Goal: Information Seeking & Learning: Check status

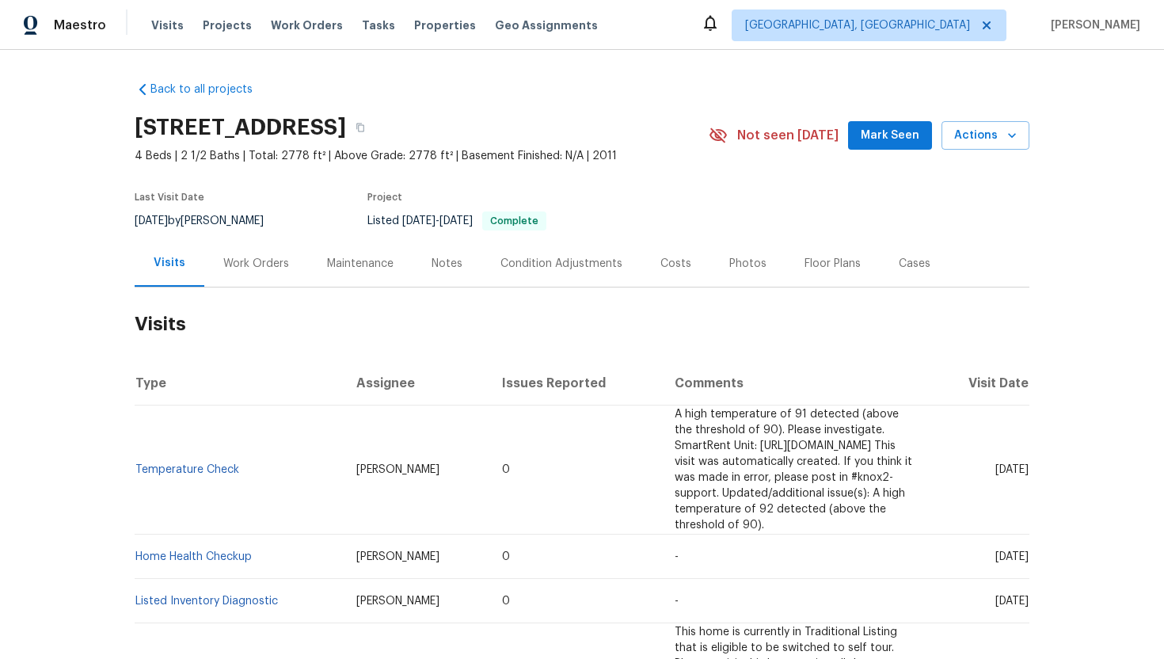
drag, startPoint x: 962, startPoint y: 465, endPoint x: 1024, endPoint y: 478, distance: 63.2
click at [1024, 478] on td "Fri, Aug 22 2025" at bounding box center [980, 470] width 99 height 129
copy span "Aug 22 2025"
click at [252, 280] on div "Work Orders" at bounding box center [256, 263] width 104 height 47
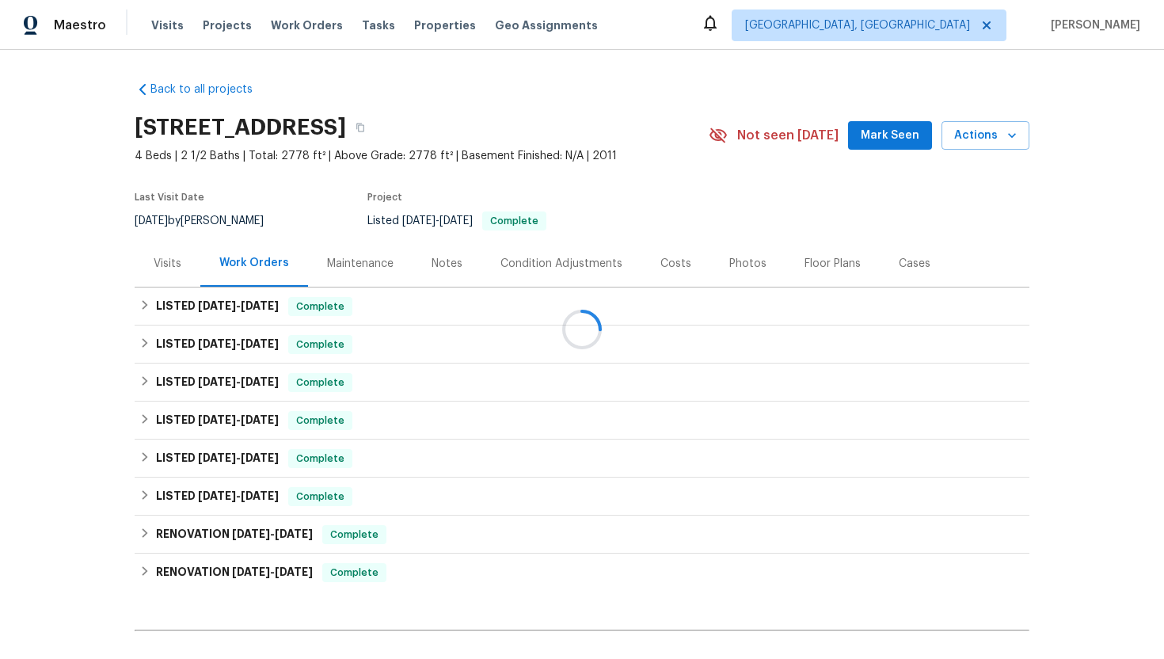
click at [261, 306] on div at bounding box center [582, 329] width 1164 height 659
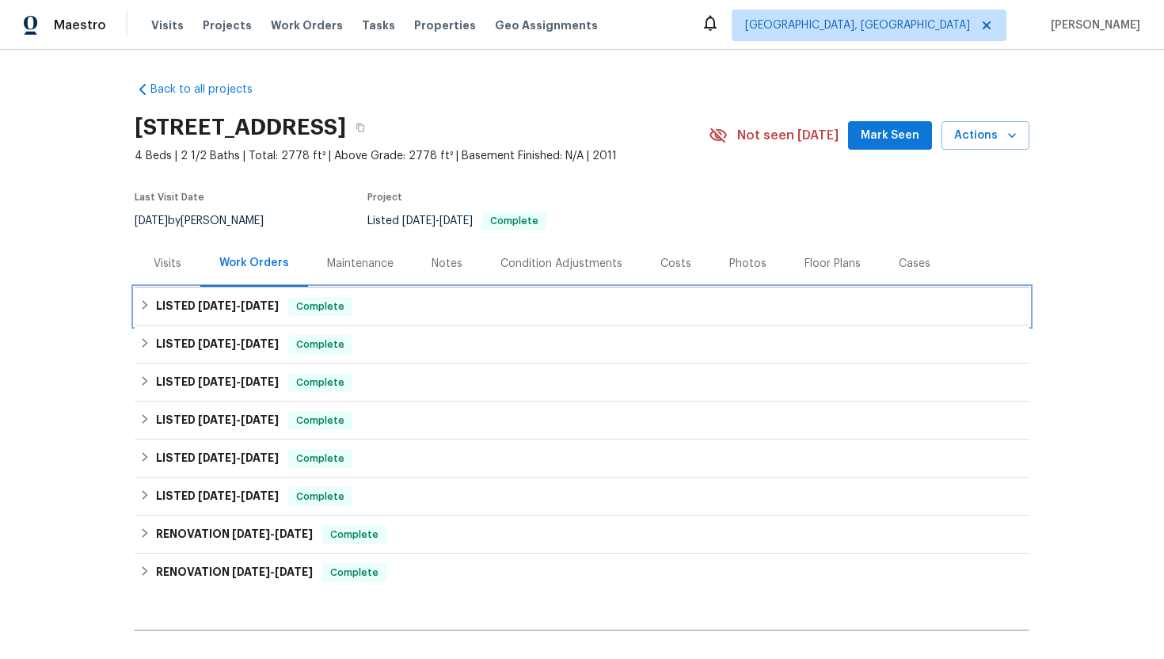
click at [279, 299] on h6 "LISTED 8/21/25 - 8/25/25" at bounding box center [217, 306] width 123 height 19
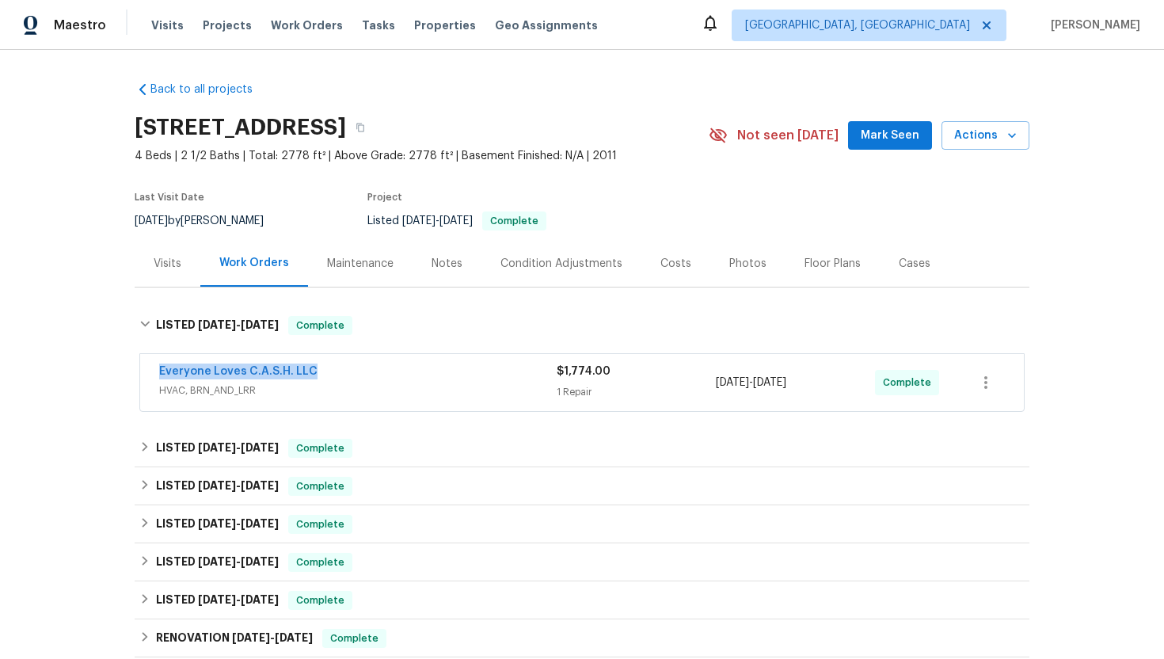
drag, startPoint x: 334, startPoint y: 372, endPoint x: 112, endPoint y: 371, distance: 221.8
click at [112, 371] on div "Back to all projects 4408 Coney Island Dr, Frisco, TX 75036 4 Beds | 2 1/2 Bath…" at bounding box center [582, 354] width 1164 height 609
copy link "Everyone Loves C.A.S.H. LLC"
drag, startPoint x: 826, startPoint y: 388, endPoint x: 718, endPoint y: 387, distance: 108.5
click at [718, 387] on span "8/21/2025 - 8/25/2025" at bounding box center [751, 383] width 70 height 16
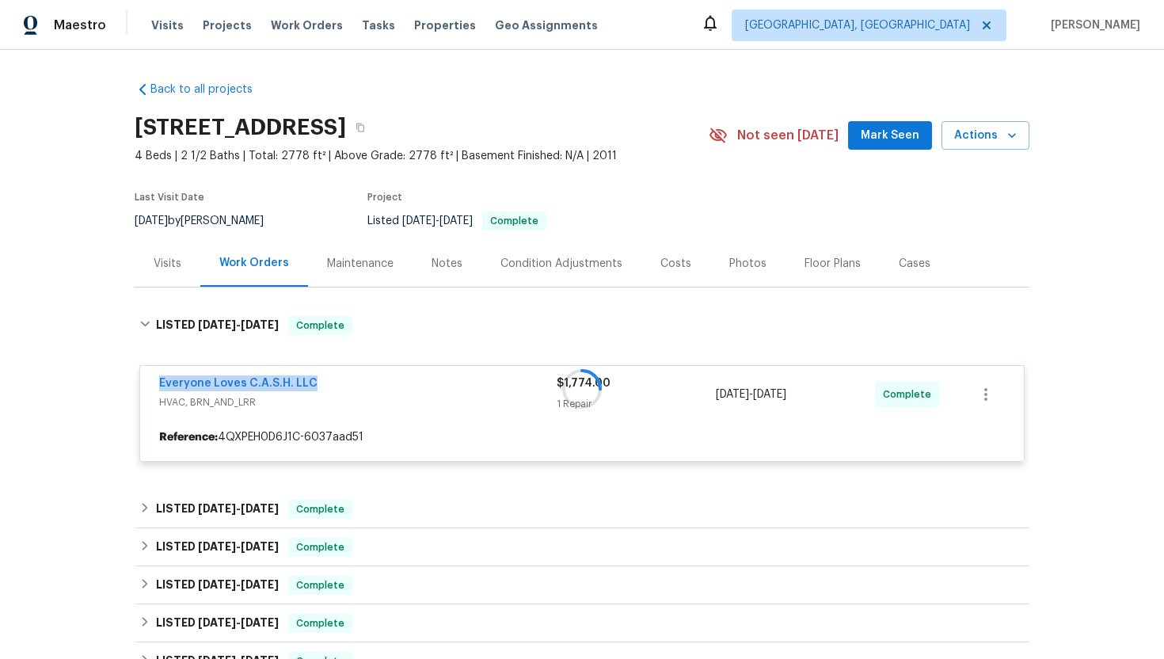
copy span "8/21/2025 - 8/25/2025"
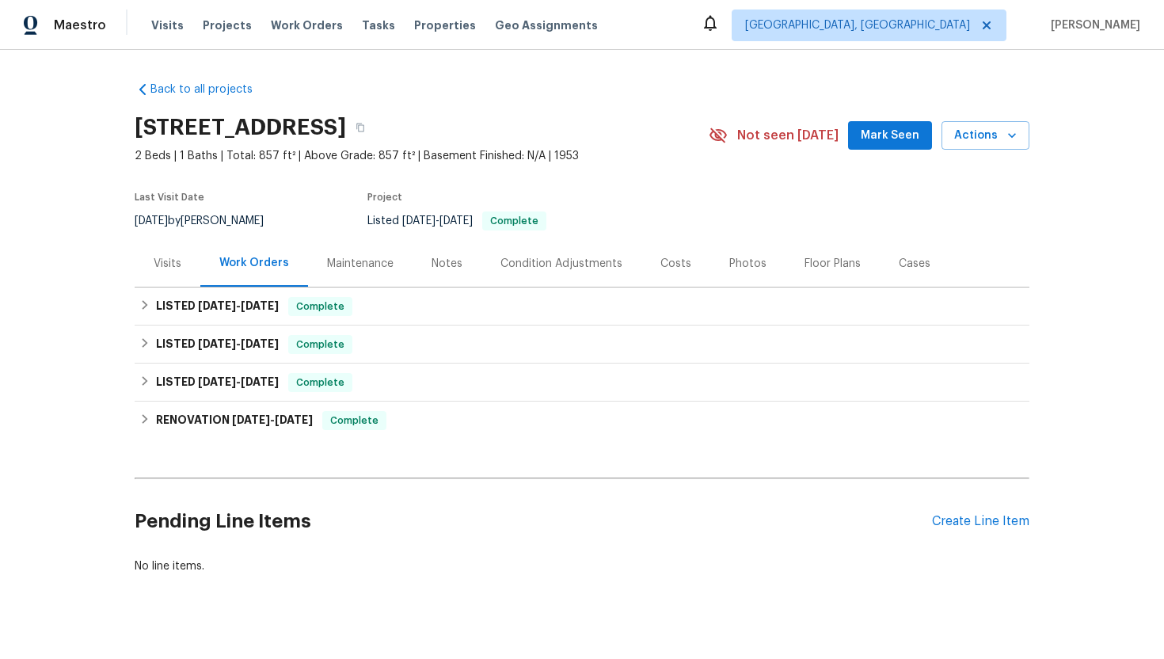
click at [163, 272] on div "Visits" at bounding box center [168, 263] width 66 height 47
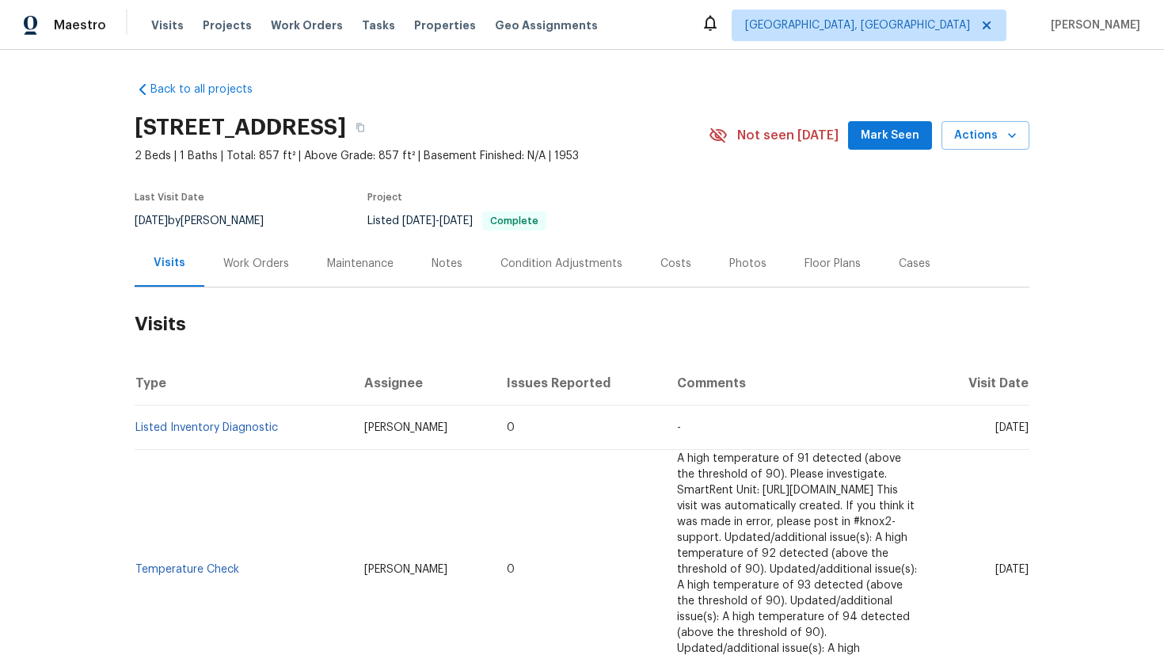
drag, startPoint x: 962, startPoint y: 427, endPoint x: 1028, endPoint y: 432, distance: 66.8
click at [1028, 432] on span "Thu, Aug 28 2025" at bounding box center [1012, 427] width 33 height 11
copy span "Aug 28 2025"
click at [254, 268] on div "Work Orders" at bounding box center [256, 264] width 66 height 16
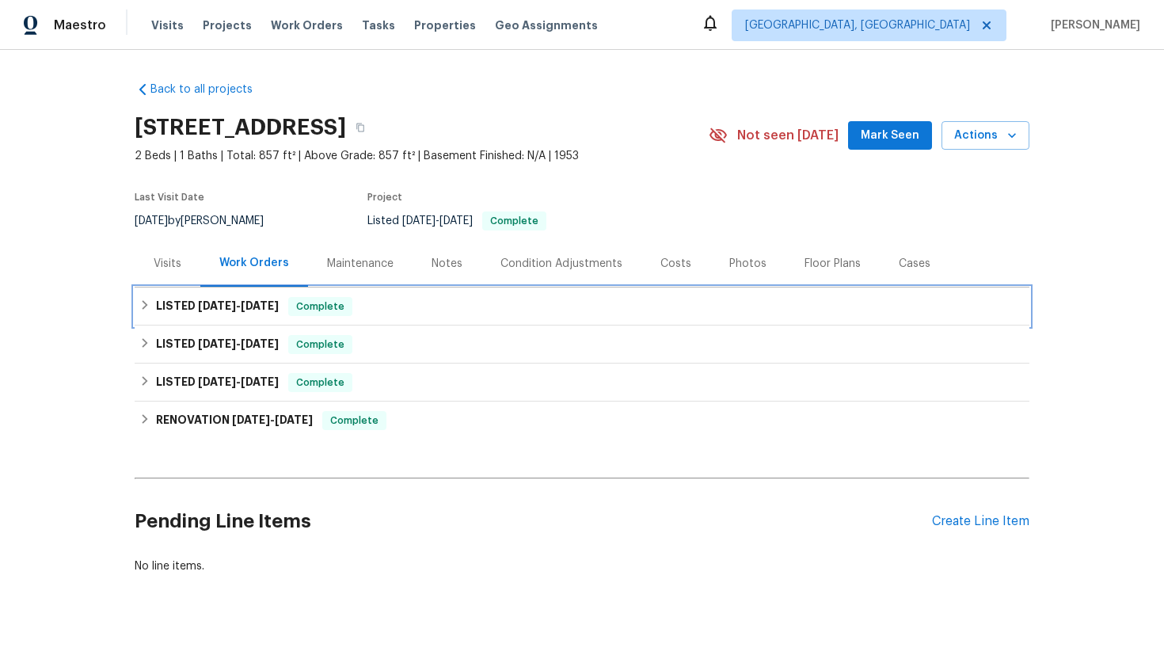
click at [277, 302] on span "7/22/25" at bounding box center [260, 305] width 38 height 11
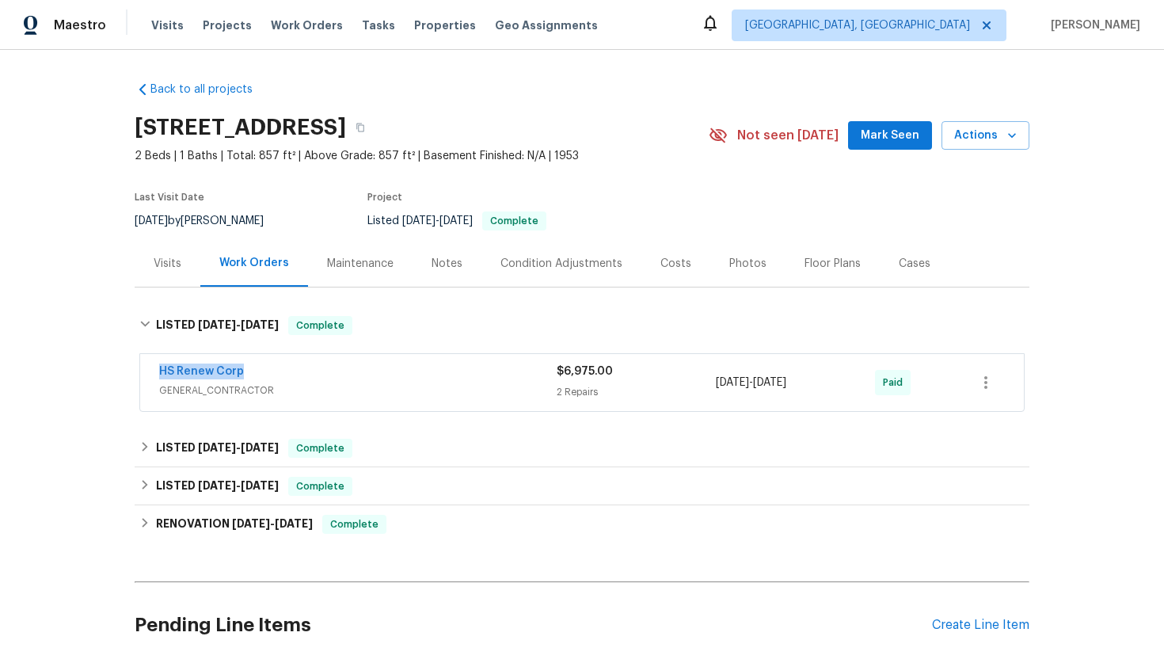
drag, startPoint x: 265, startPoint y: 373, endPoint x: 112, endPoint y: 369, distance: 153.7
click at [112, 369] on div "Back to all projects 5466 9th Ave N, Saint Petersburg, FL 33710 2 Beds | 1 Bath…" at bounding box center [582, 354] width 1164 height 609
copy link "HS Renew Corp"
drag, startPoint x: 834, startPoint y: 384, endPoint x: 691, endPoint y: 384, distance: 142.6
click at [691, 384] on div "HS Renew Corp GENERAL_CONTRACTOR $6,975.00 2 Repairs 7/19/2025 - 7/22/2025 Paid" at bounding box center [563, 383] width 808 height 38
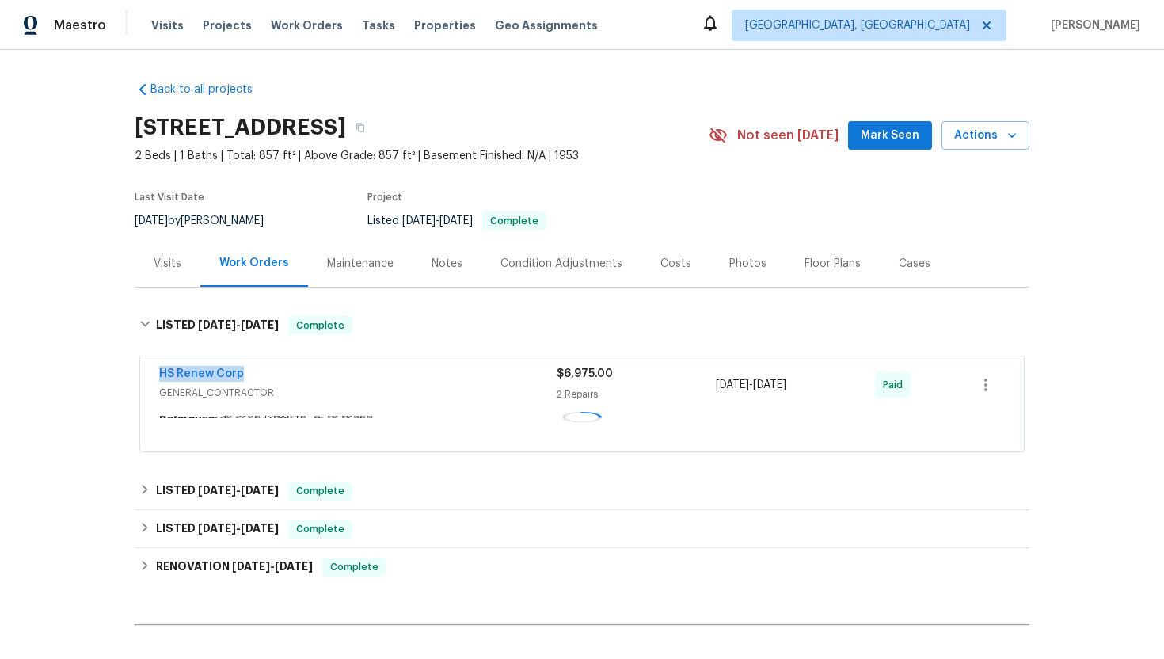
copy div "7/19/2025 - 7/22/2025"
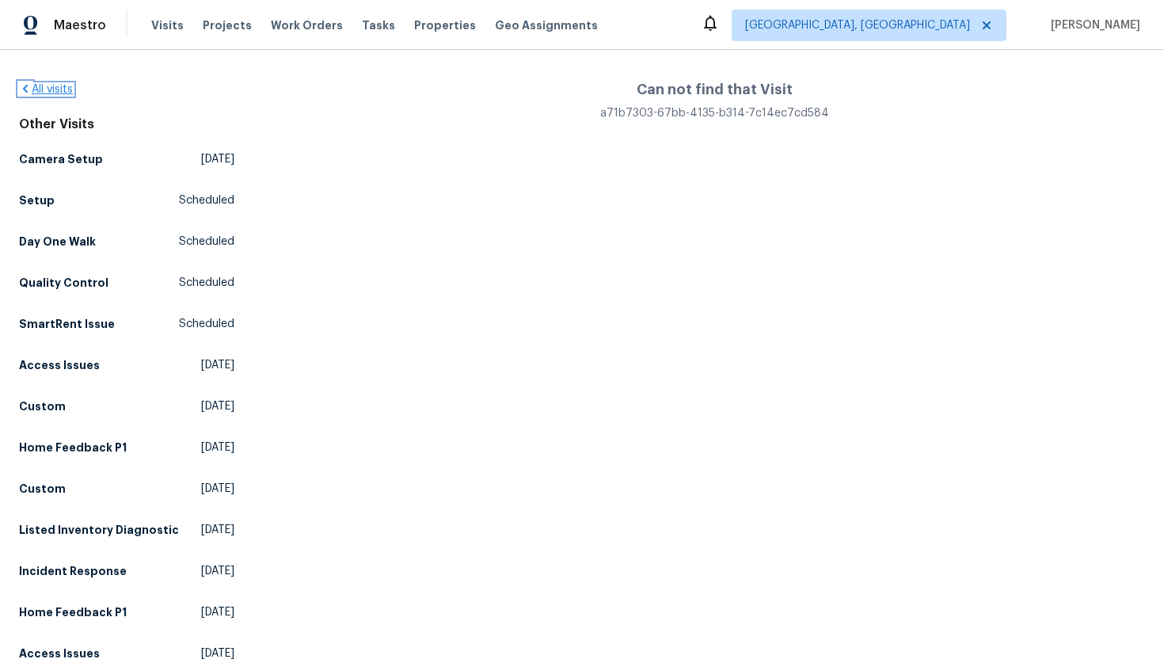
click at [66, 90] on link "All visits" at bounding box center [46, 89] width 54 height 11
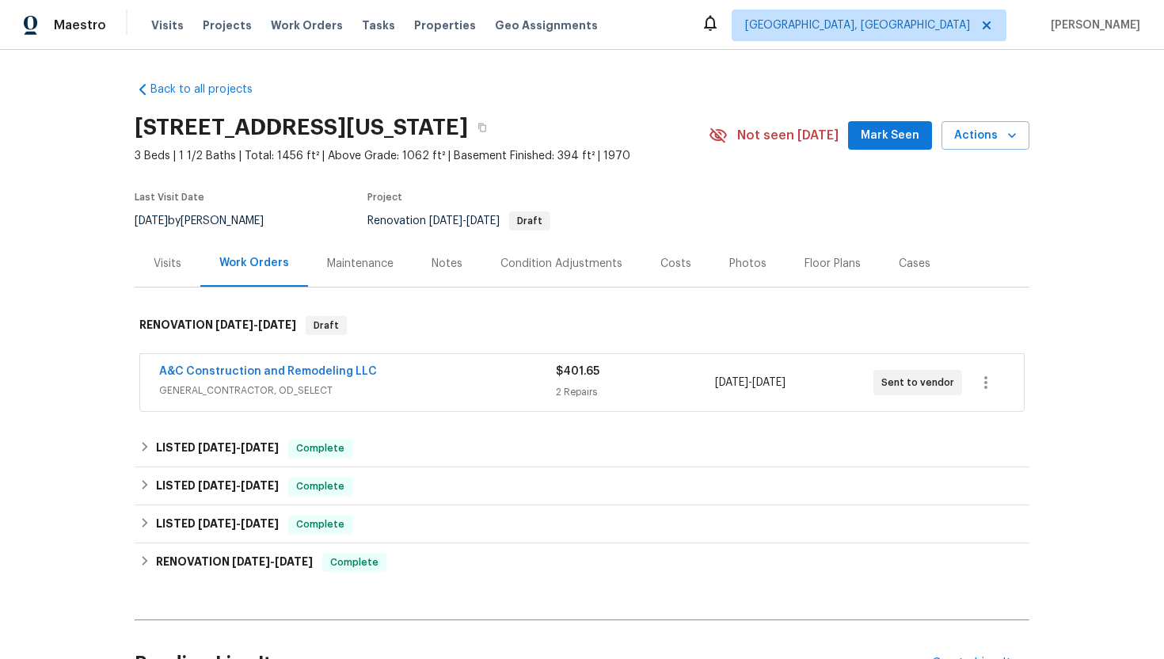
click at [153, 251] on div "Visits" at bounding box center [168, 263] width 66 height 47
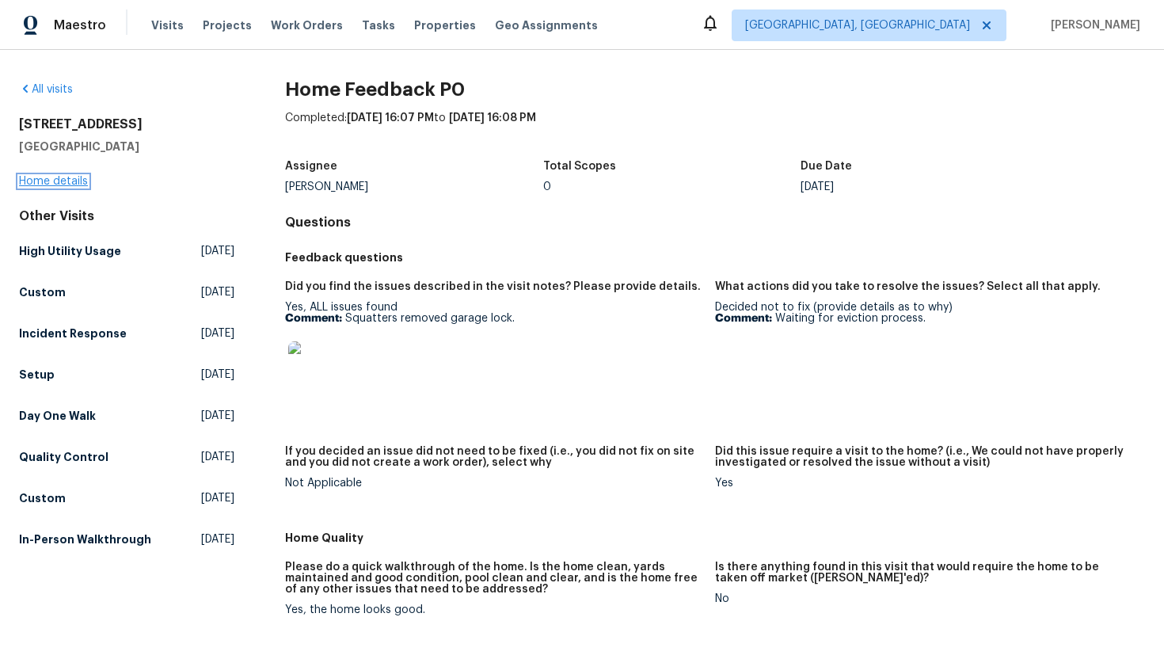
click at [51, 181] on link "Home details" at bounding box center [53, 181] width 69 height 11
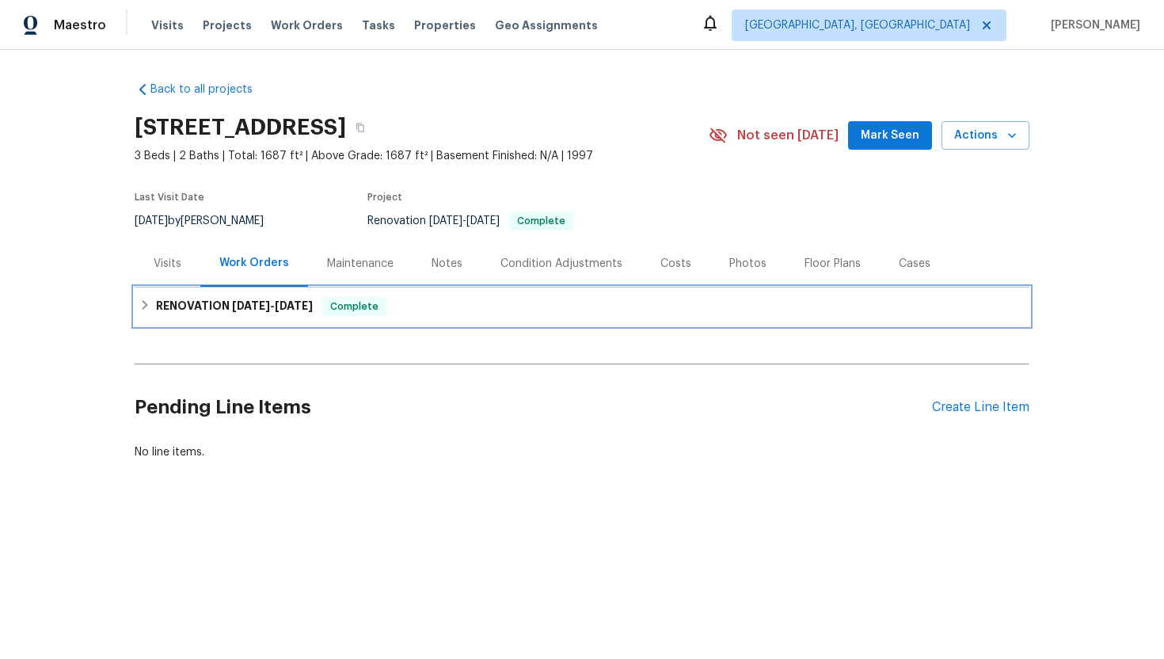
click at [289, 310] on span "[DATE]" at bounding box center [294, 305] width 38 height 11
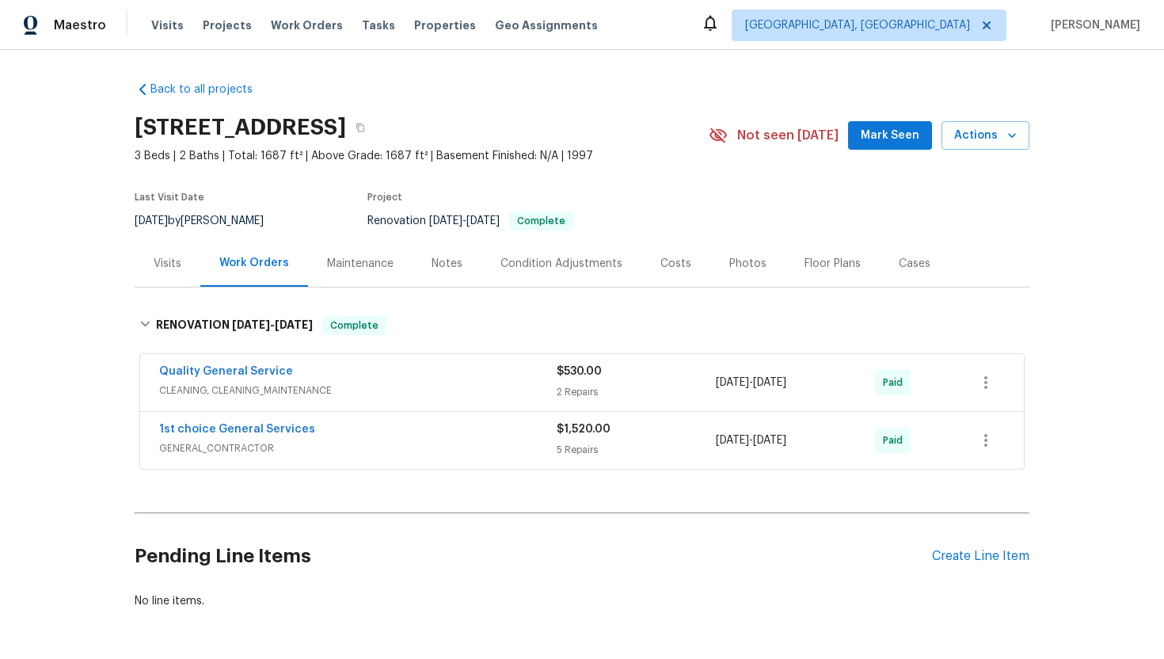
click at [176, 275] on div "Visits" at bounding box center [168, 263] width 66 height 47
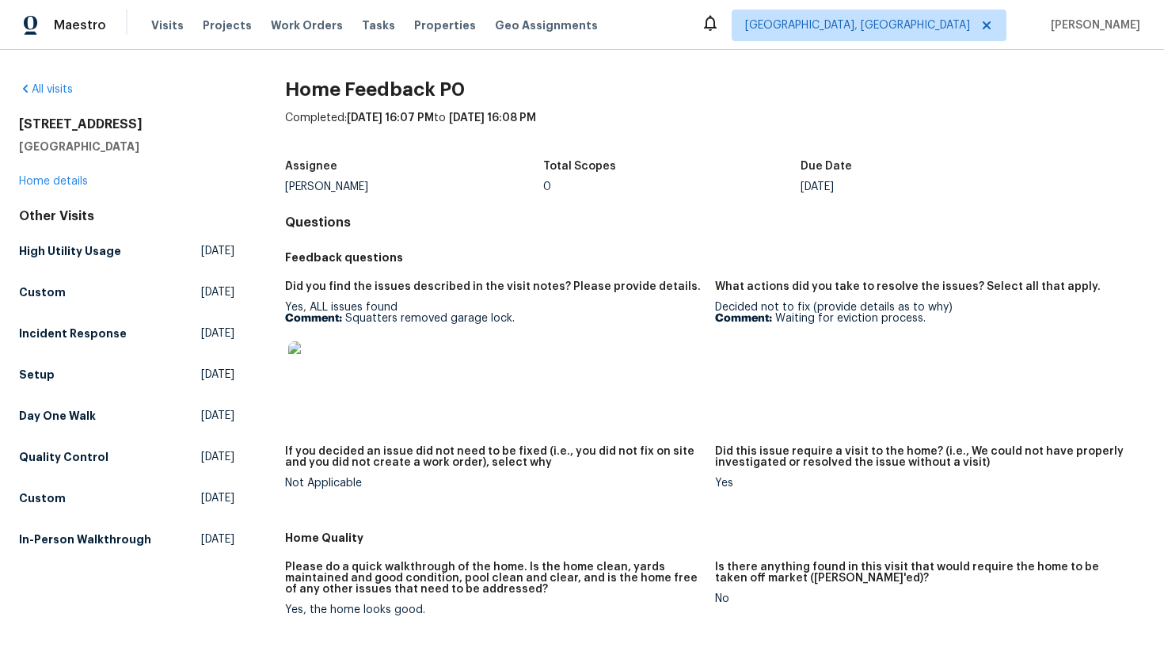
click at [333, 356] on img at bounding box center [313, 366] width 51 height 51
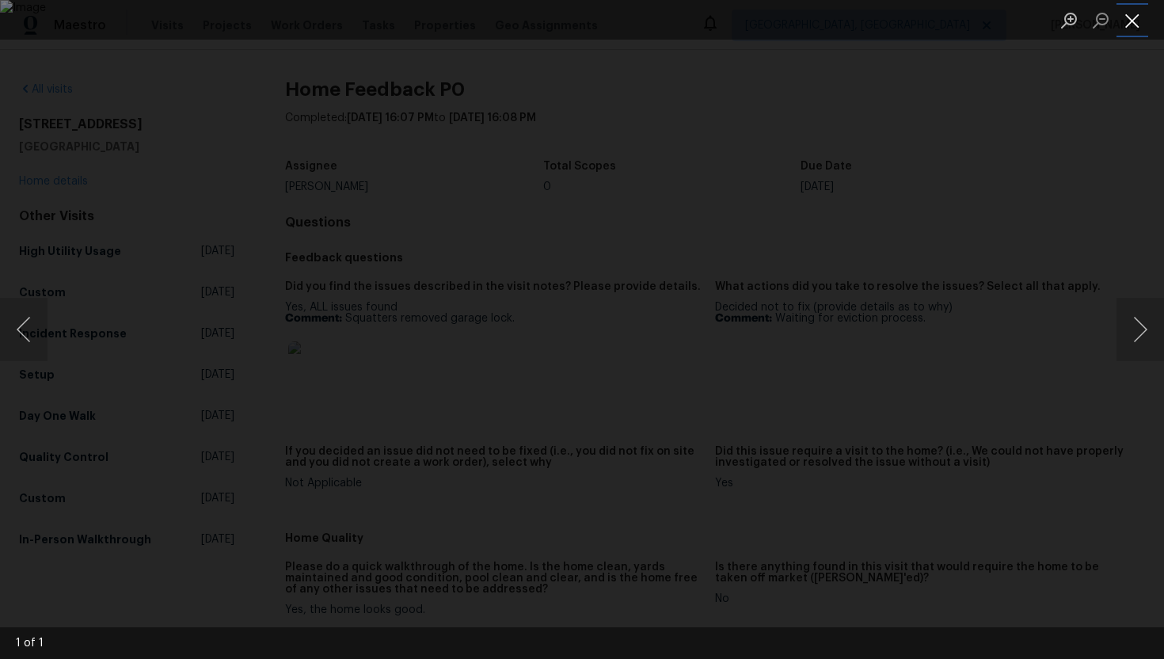
click at [1137, 17] on button "Close lightbox" at bounding box center [1133, 20] width 32 height 28
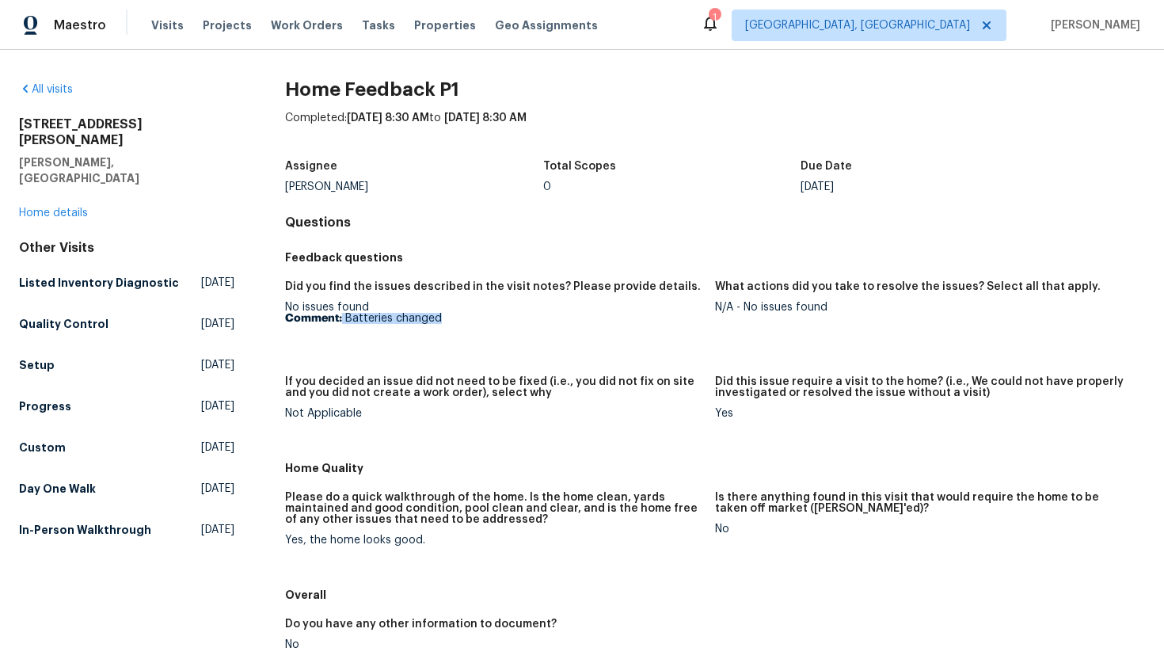
drag, startPoint x: 442, startPoint y: 322, endPoint x: 343, endPoint y: 322, distance: 99.0
click at [343, 322] on p "Comment: Batteries changed" at bounding box center [493, 318] width 417 height 11
copy p "Batteries changed"
drag, startPoint x: 833, startPoint y: 311, endPoint x: 742, endPoint y: 307, distance: 91.2
click at [742, 308] on div "N/A - No issues found" at bounding box center [923, 307] width 417 height 11
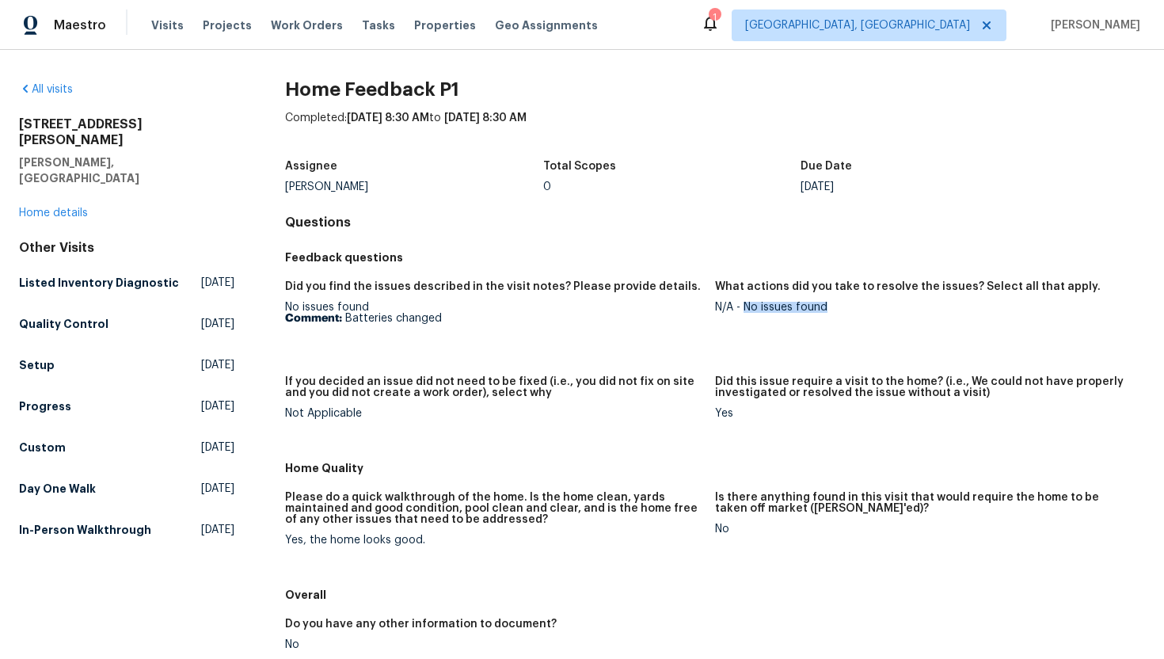
copy div "No issues found"
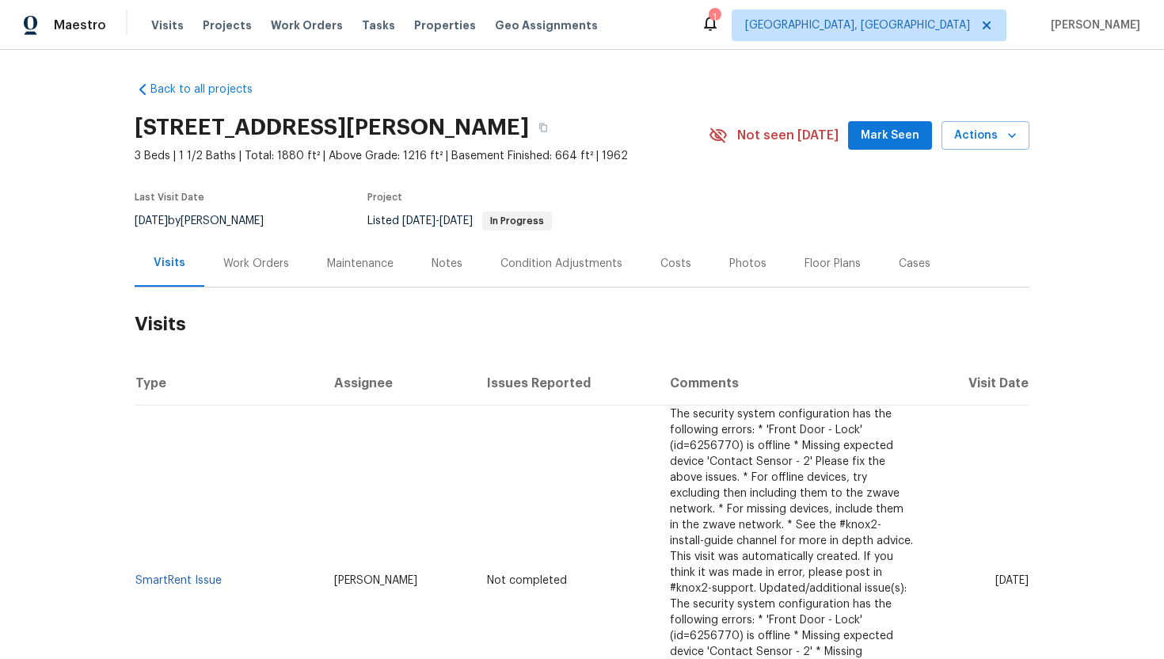
click at [254, 273] on div "Work Orders" at bounding box center [256, 263] width 104 height 47
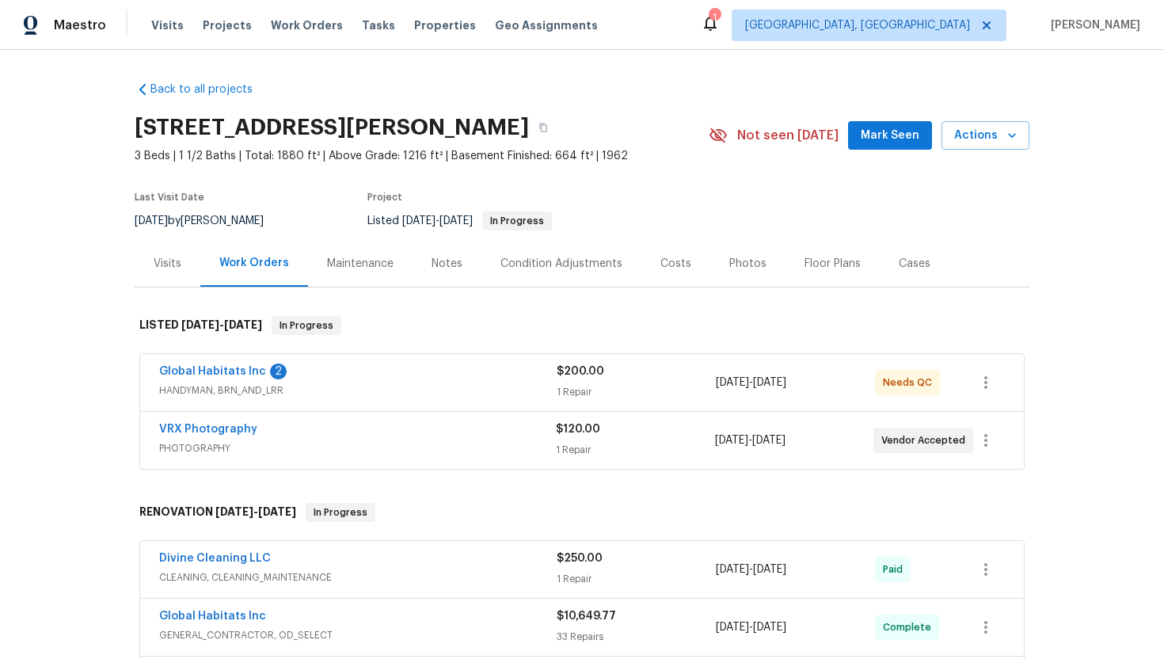
click at [410, 428] on div "VRX Photography" at bounding box center [357, 430] width 397 height 19
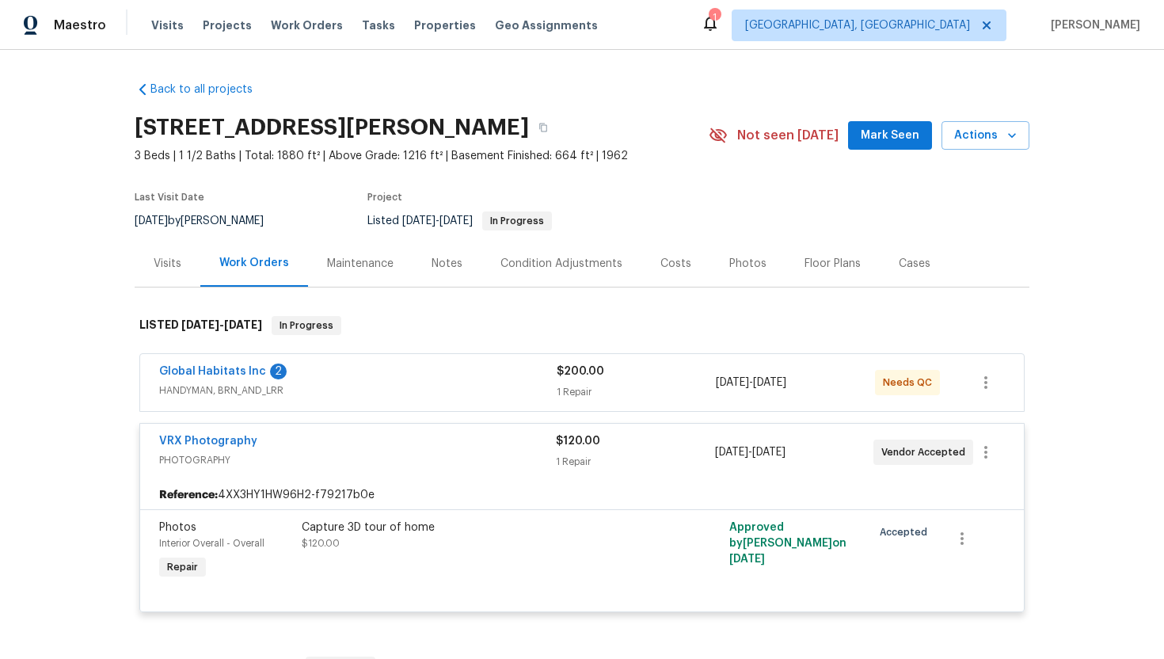
click at [406, 377] on div "Global Habitats Inc 2" at bounding box center [358, 373] width 398 height 19
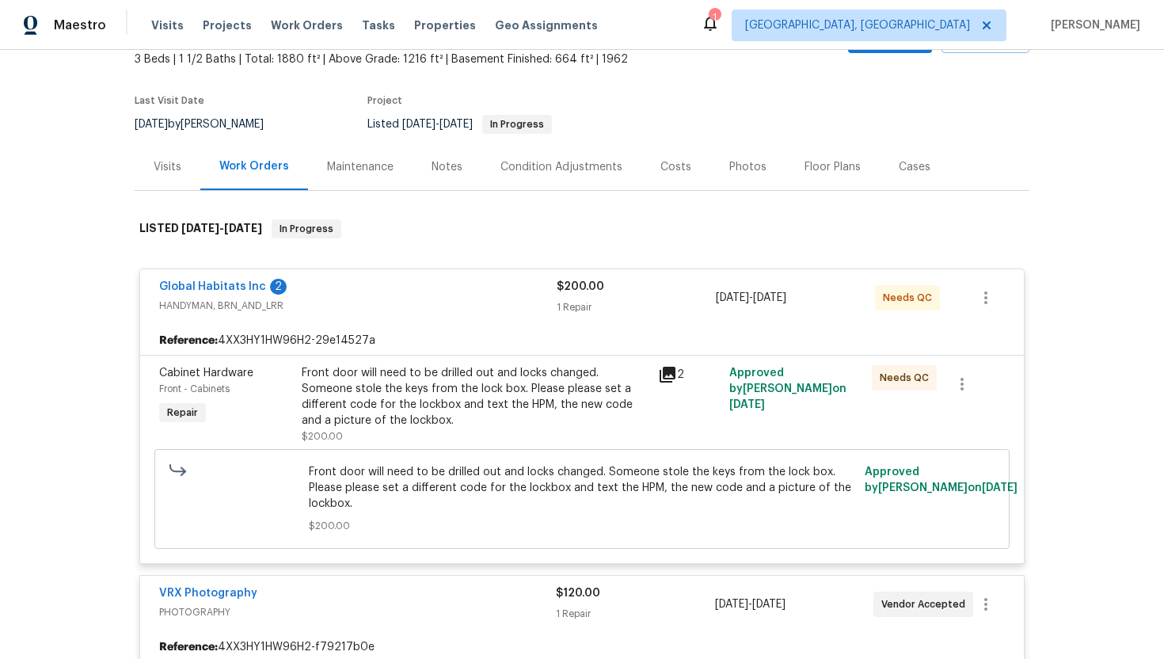
scroll to position [136, 0]
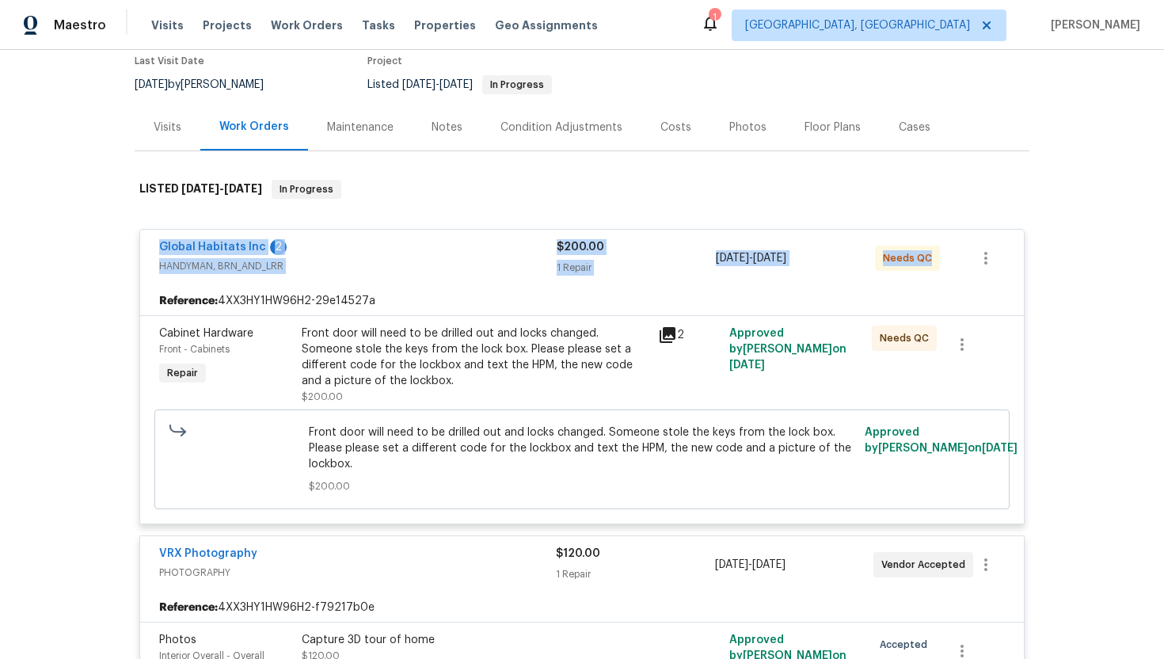
drag, startPoint x: 928, startPoint y: 260, endPoint x: 143, endPoint y: 240, distance: 785.2
click at [143, 239] on div "Global Habitats Inc 2 HANDYMAN, BRN_AND_LRR $200.00 1 Repair [DATE] - [DATE] Ne…" at bounding box center [582, 258] width 884 height 57
copy div "Global Habitats Inc 2 HANDYMAN, BRN_AND_LRR $200.00 1 Repair [DATE] - [DATE] Ne…"
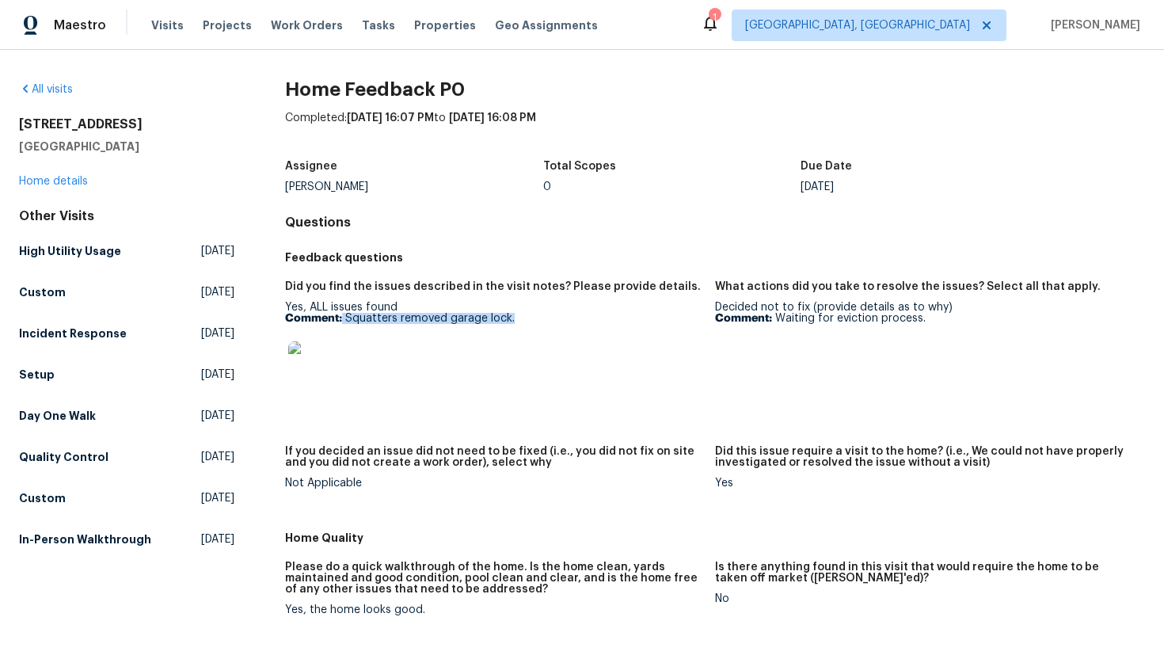
drag, startPoint x: 523, startPoint y: 318, endPoint x: 344, endPoint y: 316, distance: 179.0
click at [344, 316] on p "Comment: Squatters removed garage lock." at bounding box center [493, 318] width 417 height 11
copy p "Squatters removed garage lock."
drag, startPoint x: 933, startPoint y: 318, endPoint x: 774, endPoint y: 318, distance: 159.2
click at [774, 318] on p "Comment: Waiting for eviction process." at bounding box center [923, 318] width 417 height 11
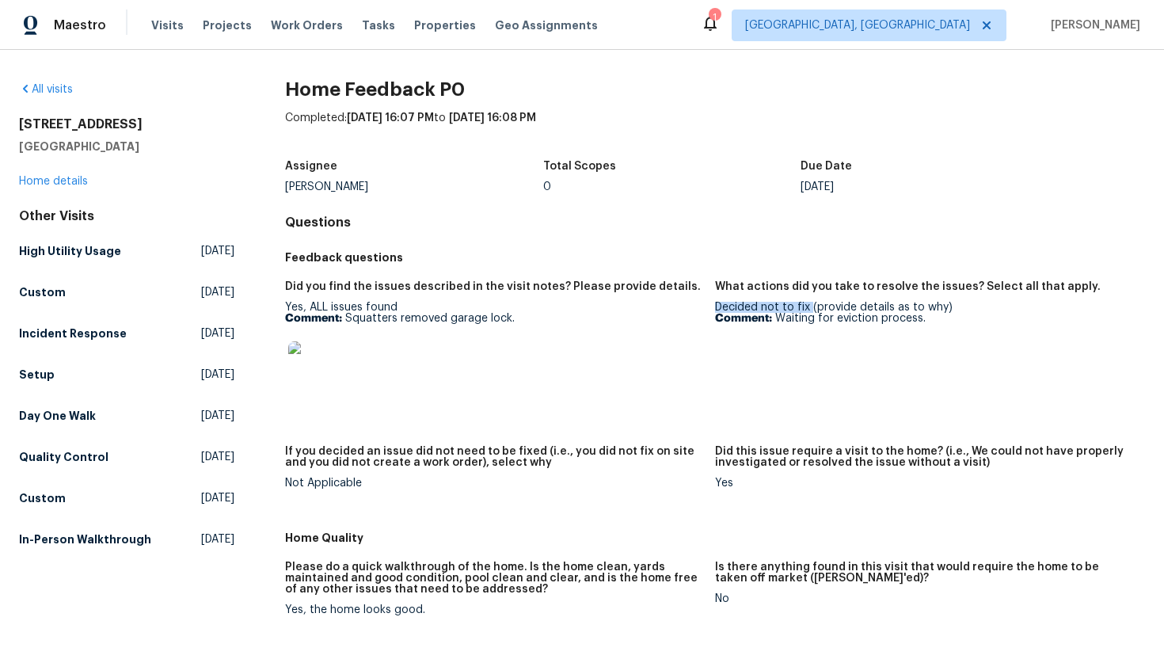
drag, startPoint x: 811, startPoint y: 310, endPoint x: 717, endPoint y: 309, distance: 94.3
click at [717, 309] on div "Decided not to fix (provide details as to why) Comment: Waiting for eviction pr…" at bounding box center [923, 313] width 417 height 22
copy div "Decided not to fix"
